Goal: Task Accomplishment & Management: Use online tool/utility

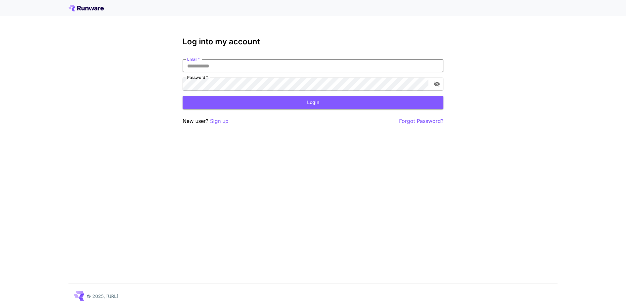
type input "**********"
click button "Login" at bounding box center [313, 102] width 261 height 13
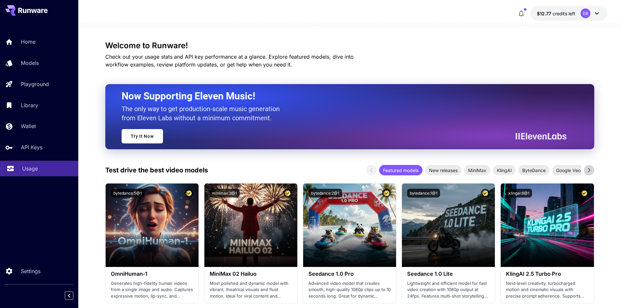
click at [37, 165] on p "Usage" at bounding box center [30, 169] width 16 height 8
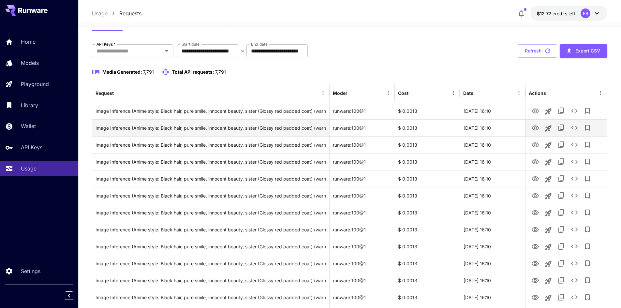
scroll to position [65, 0]
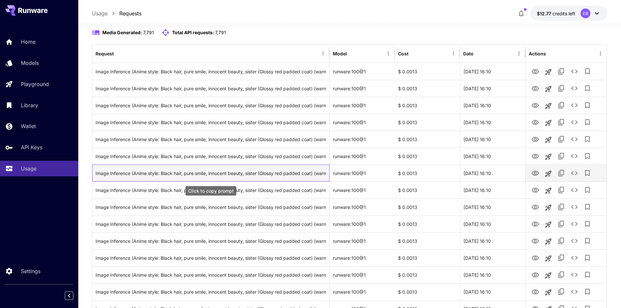
click at [290, 174] on div "Image Inference (Anime style: Black hair, pure smile, innocent beauty, sister (…" at bounding box center [211, 173] width 231 height 17
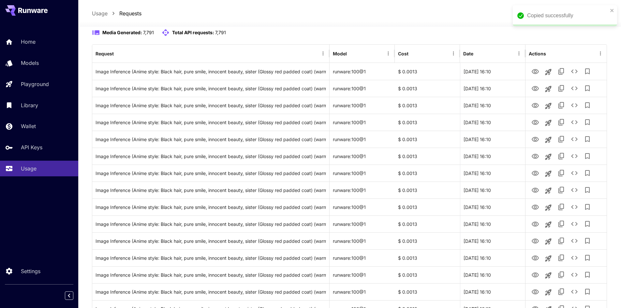
click at [304, 18] on div "Usage Requests $12.77 credits left EB" at bounding box center [350, 13] width 516 height 15
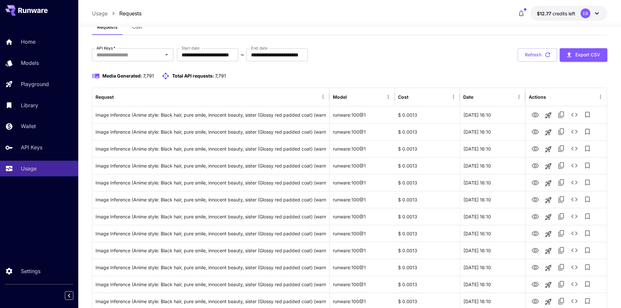
scroll to position [0, 0]
